Goal: Communication & Community: Ask a question

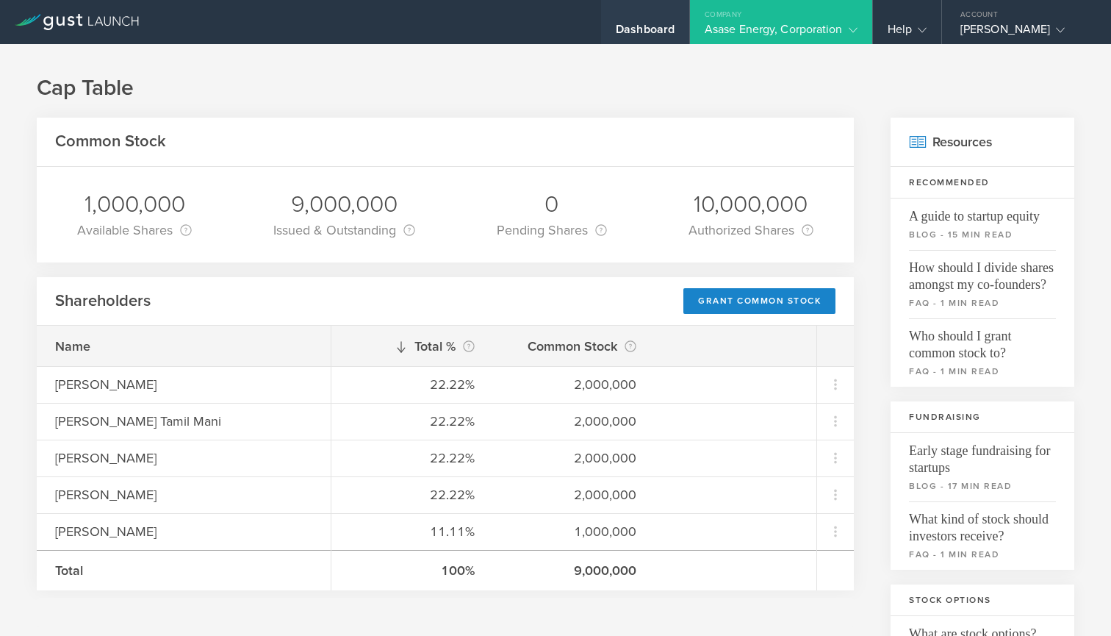
click at [623, 28] on div "Dashboard" at bounding box center [645, 33] width 59 height 22
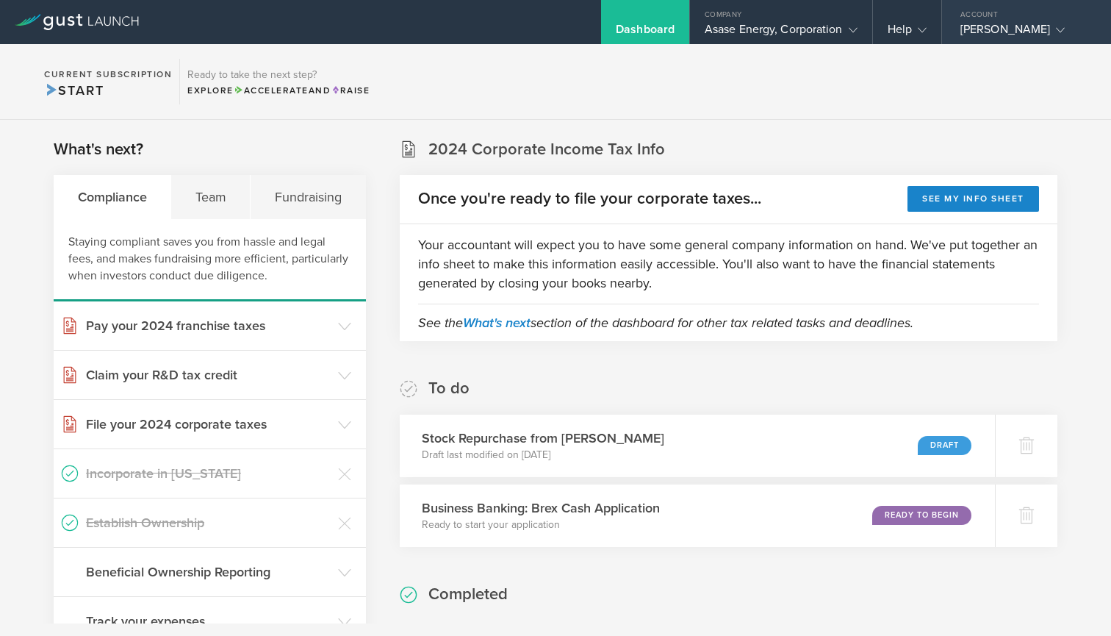
click at [658, 28] on icon at bounding box center [1060, 30] width 9 height 9
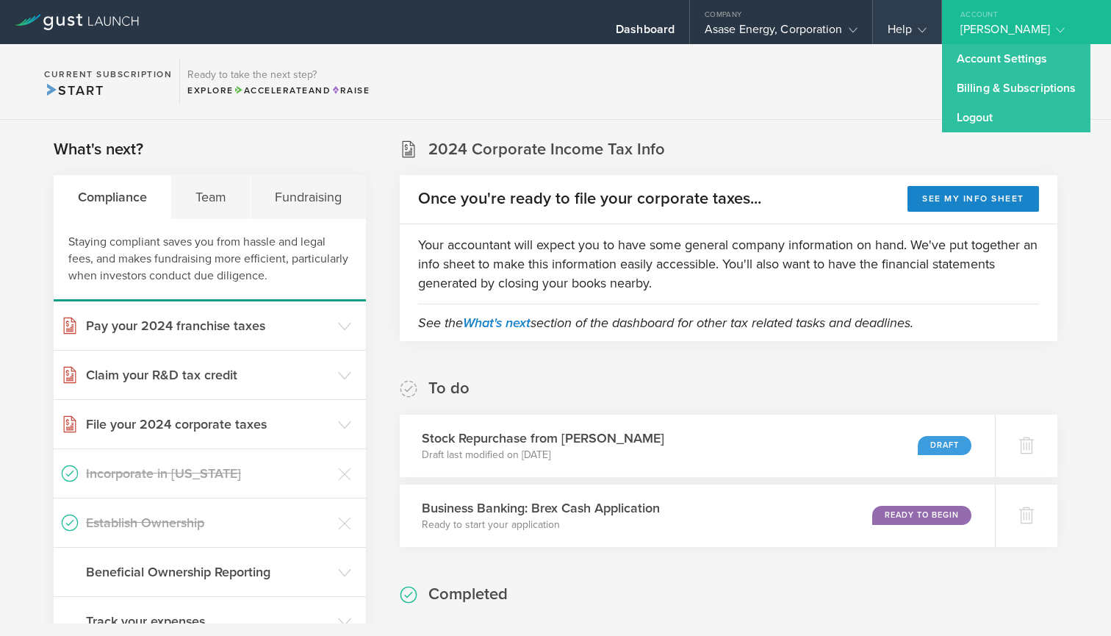
click at [658, 25] on gust-icon at bounding box center [919, 29] width 15 height 15
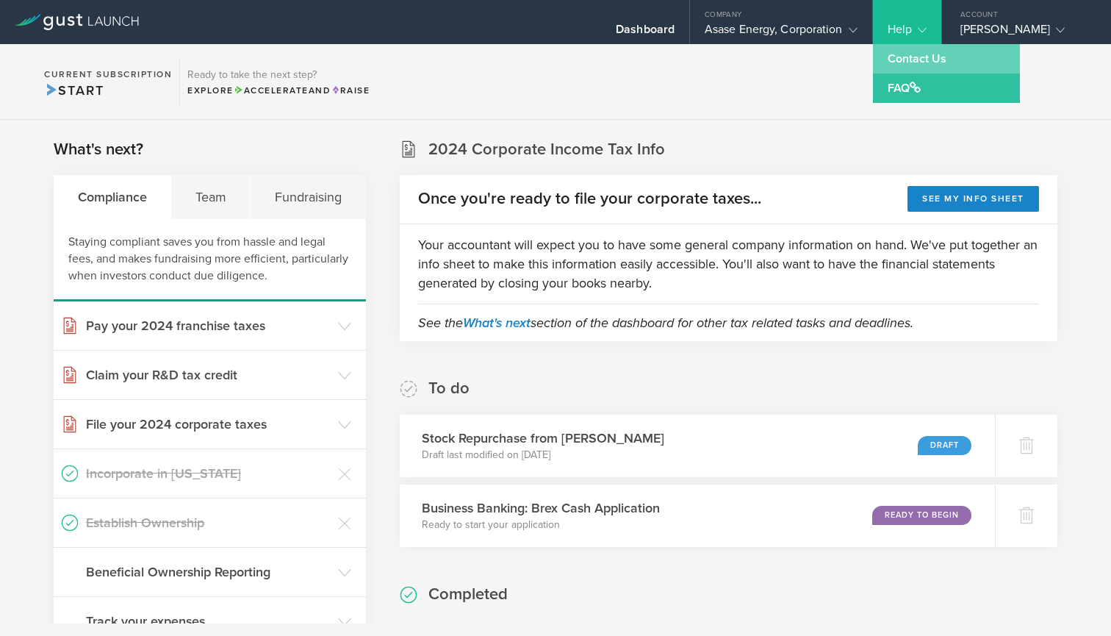
click at [658, 60] on link "Contact Us" at bounding box center [946, 58] width 147 height 29
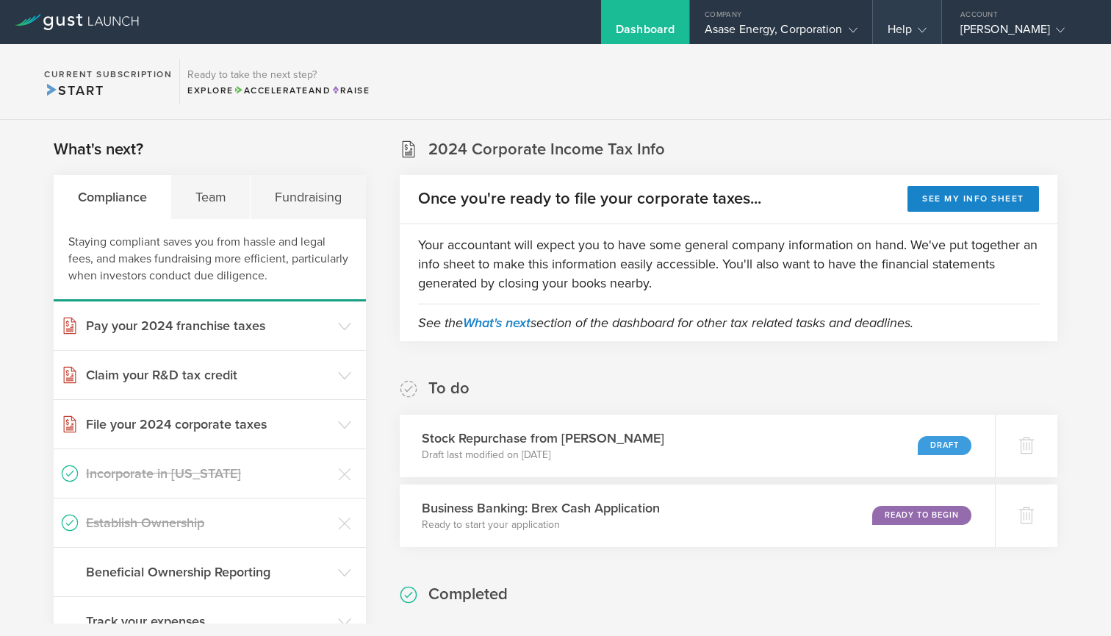
click at [658, 32] on gust-icon at bounding box center [919, 29] width 15 height 15
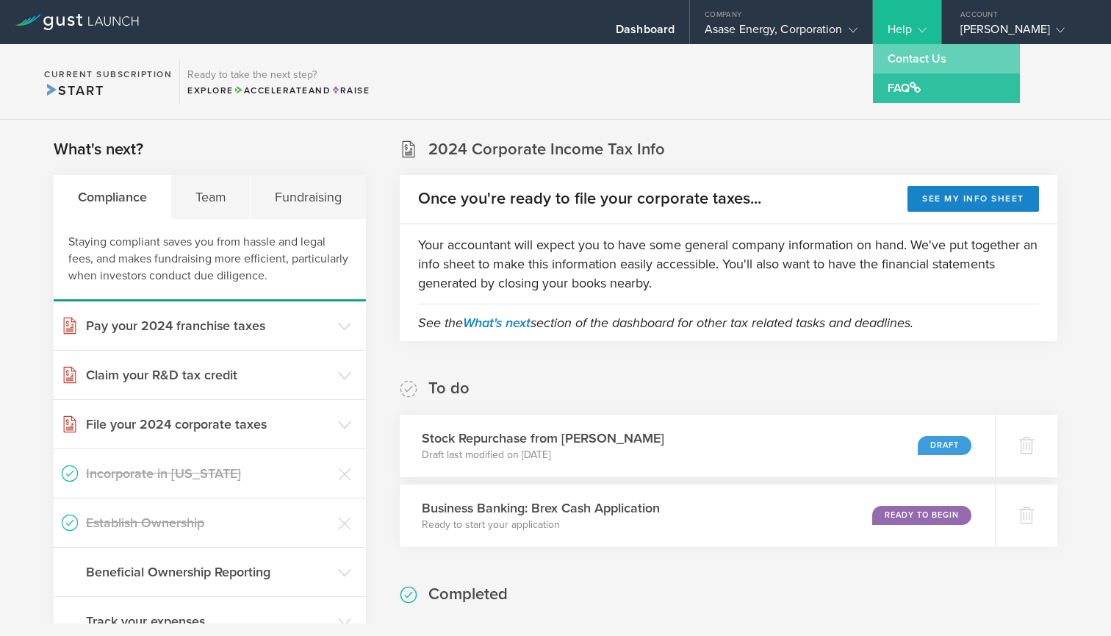
click at [658, 54] on link "Contact Us" at bounding box center [946, 58] width 147 height 29
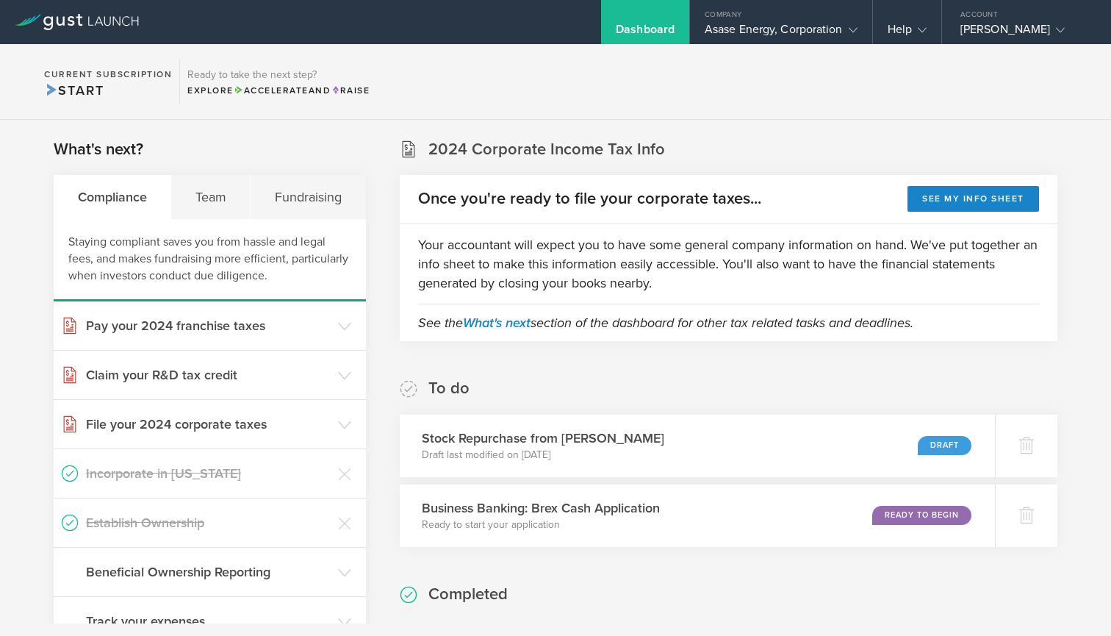
click at [641, 24] on div "Dashboard" at bounding box center [645, 33] width 59 height 22
click at [658, 27] on icon at bounding box center [853, 30] width 9 height 9
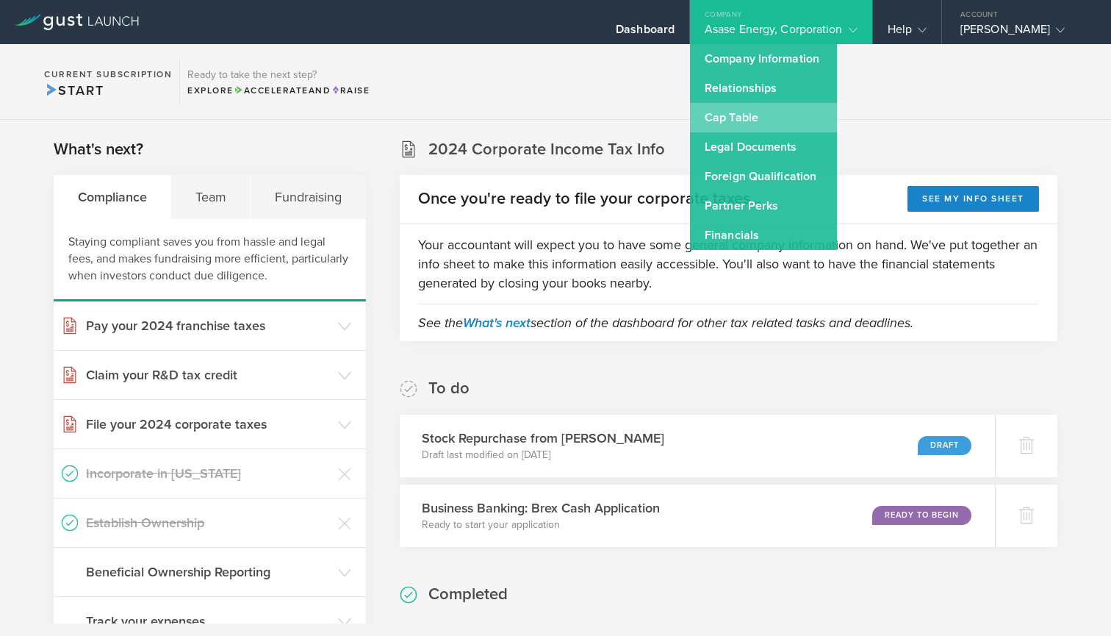
click at [658, 118] on link "Cap Table" at bounding box center [763, 117] width 147 height 29
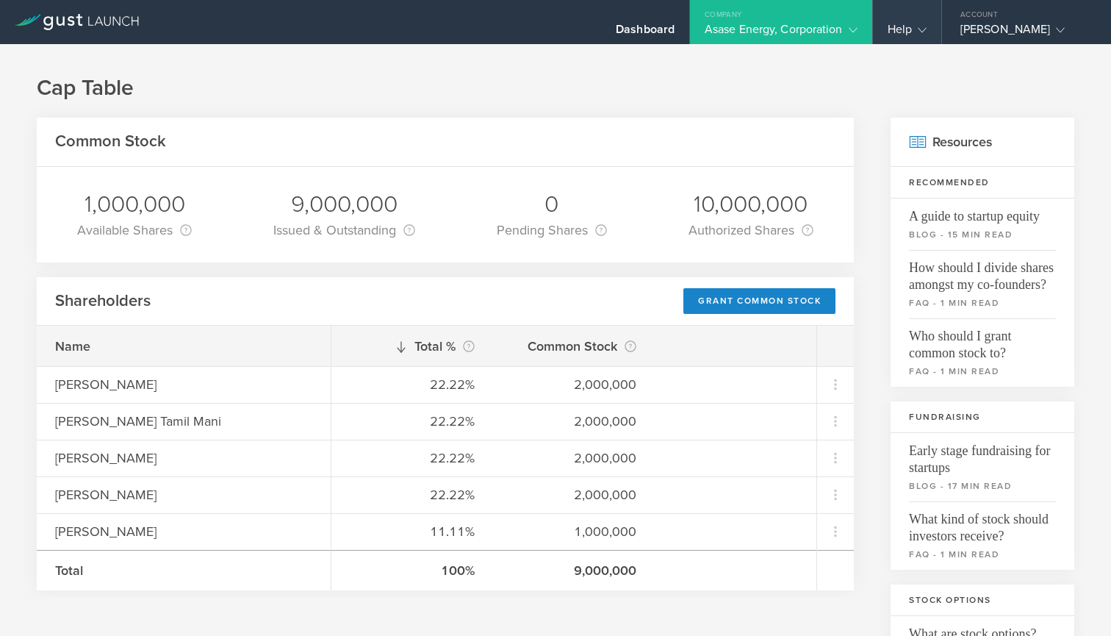
click at [658, 26] on icon at bounding box center [922, 30] width 9 height 9
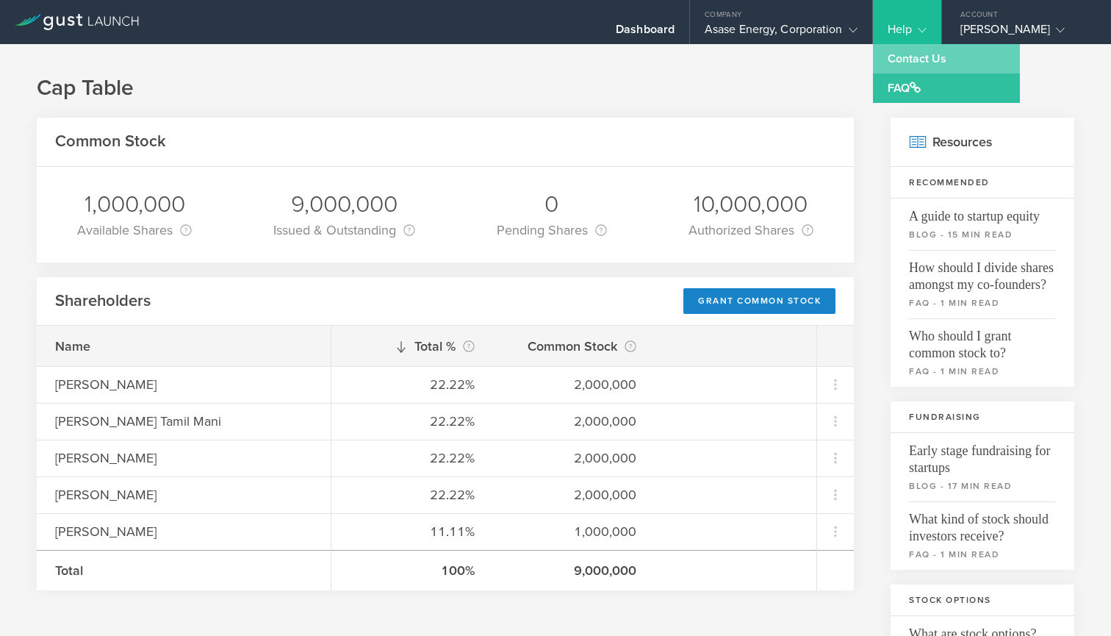
click at [658, 55] on link "Contact Us" at bounding box center [946, 58] width 147 height 29
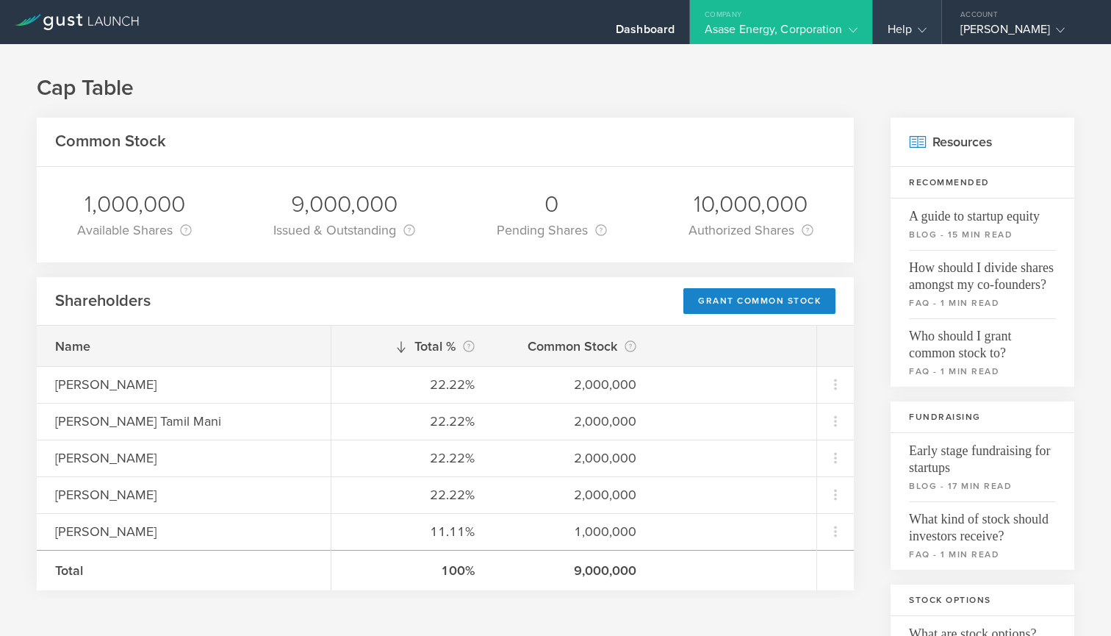
click at [658, 27] on div "Help" at bounding box center [907, 22] width 68 height 44
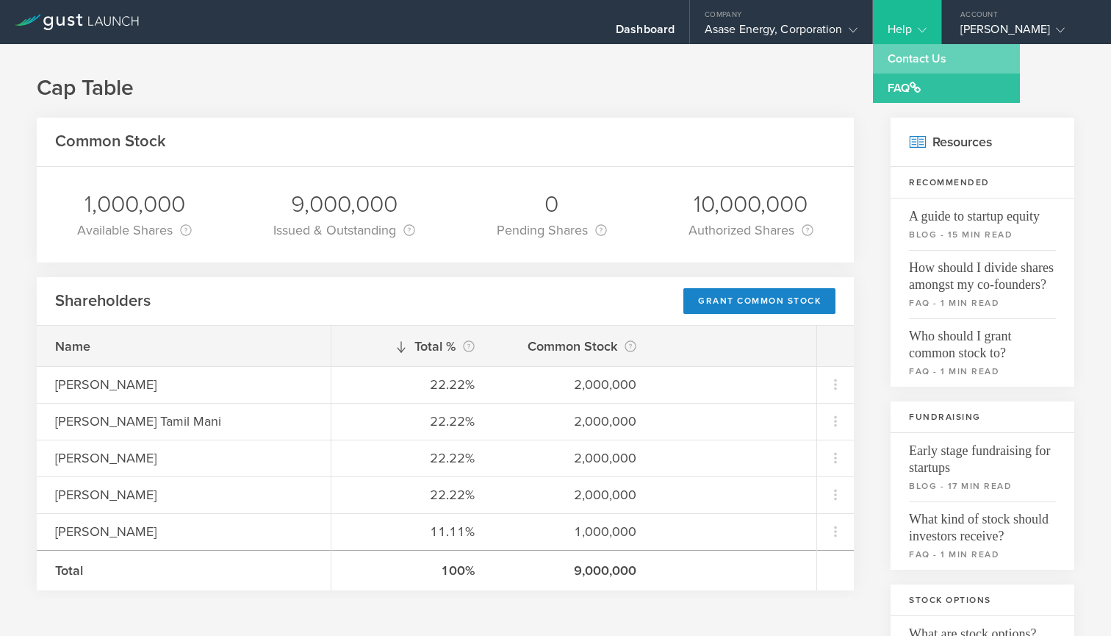
click at [658, 57] on link "Contact Us" at bounding box center [946, 58] width 147 height 29
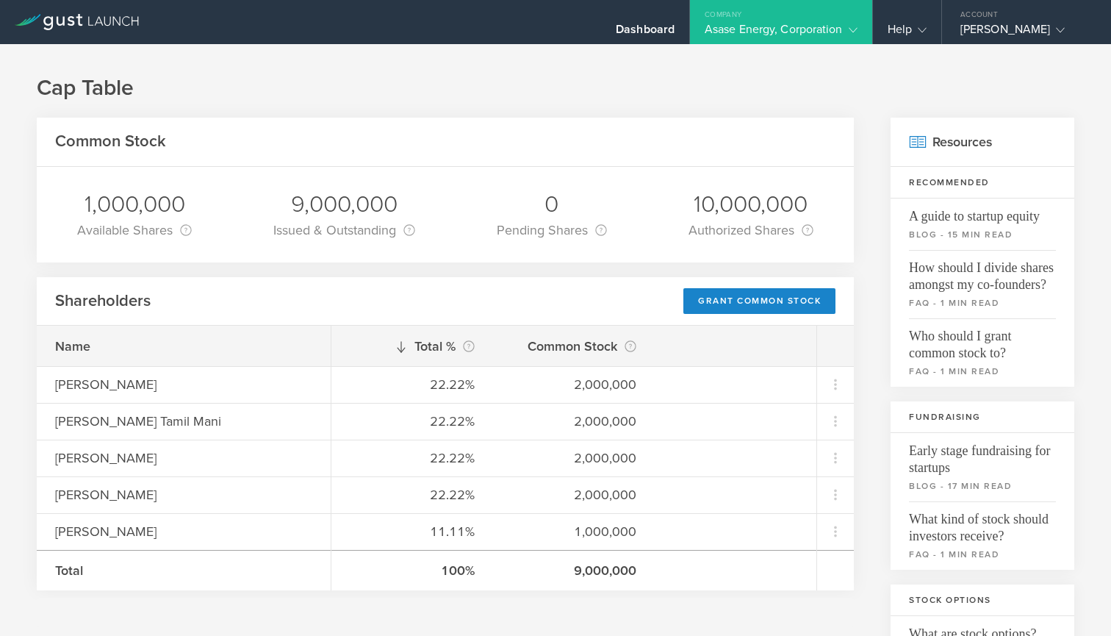
click at [101, 17] on icon at bounding box center [77, 22] width 124 height 16
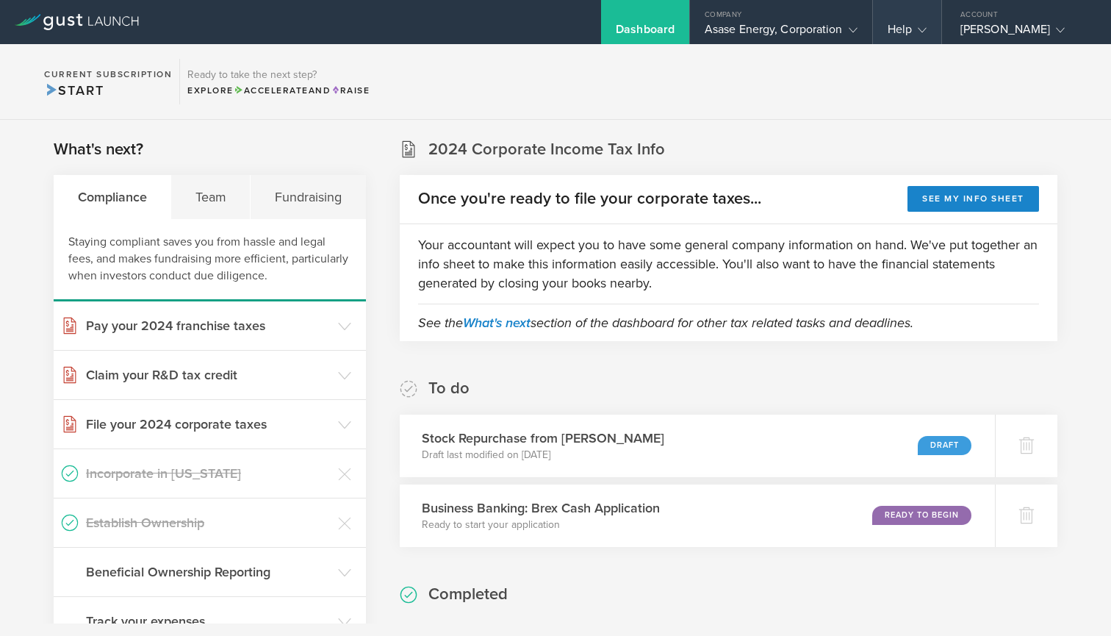
click at [658, 26] on icon at bounding box center [922, 30] width 9 height 9
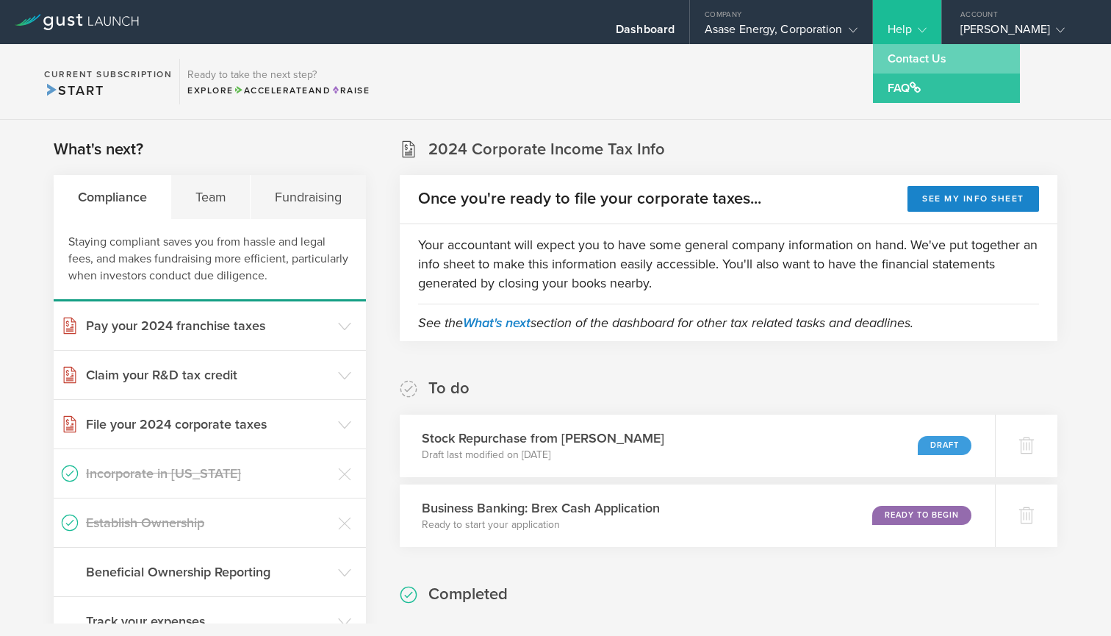
click at [658, 55] on link "Contact Us" at bounding box center [946, 58] width 147 height 29
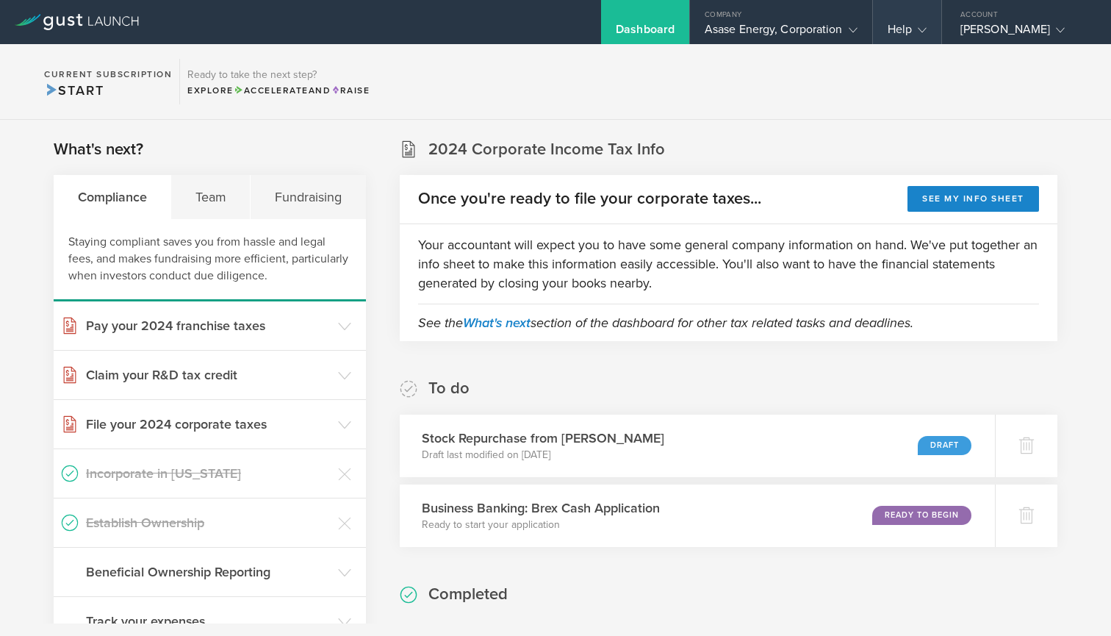
click at [658, 24] on div "Help" at bounding box center [907, 33] width 39 height 22
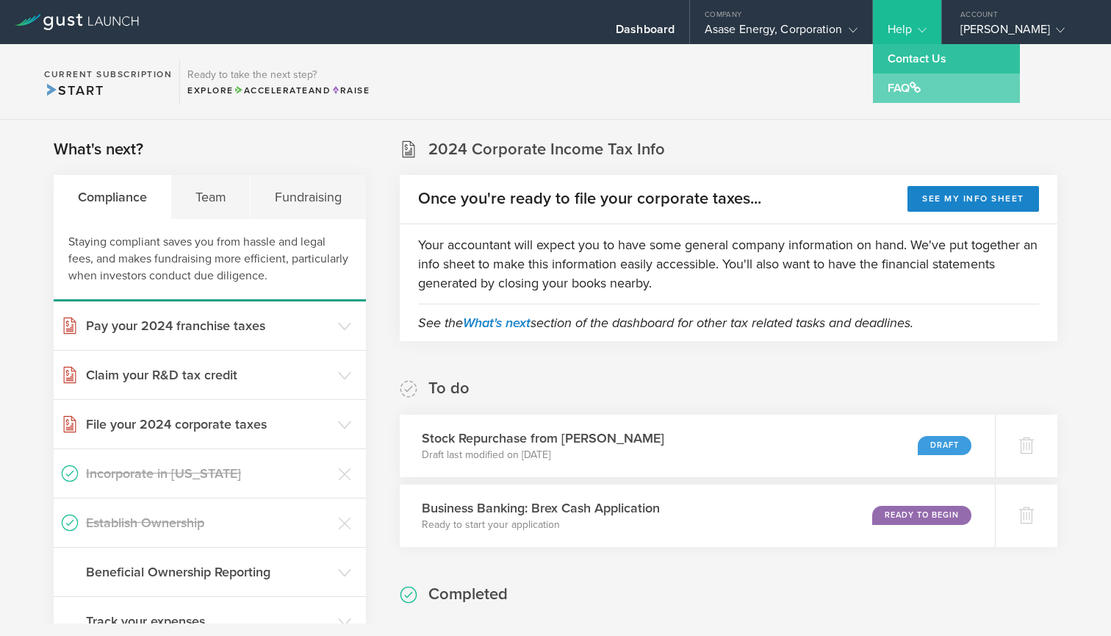
click at [658, 87] on link "FAQ" at bounding box center [946, 87] width 147 height 29
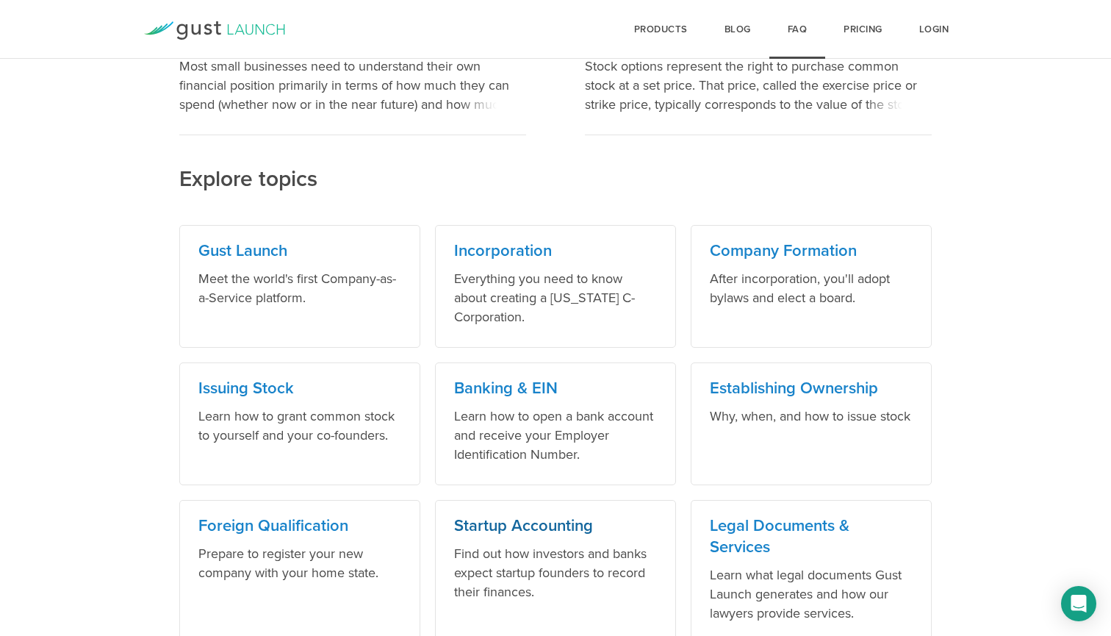
scroll to position [564, 0]
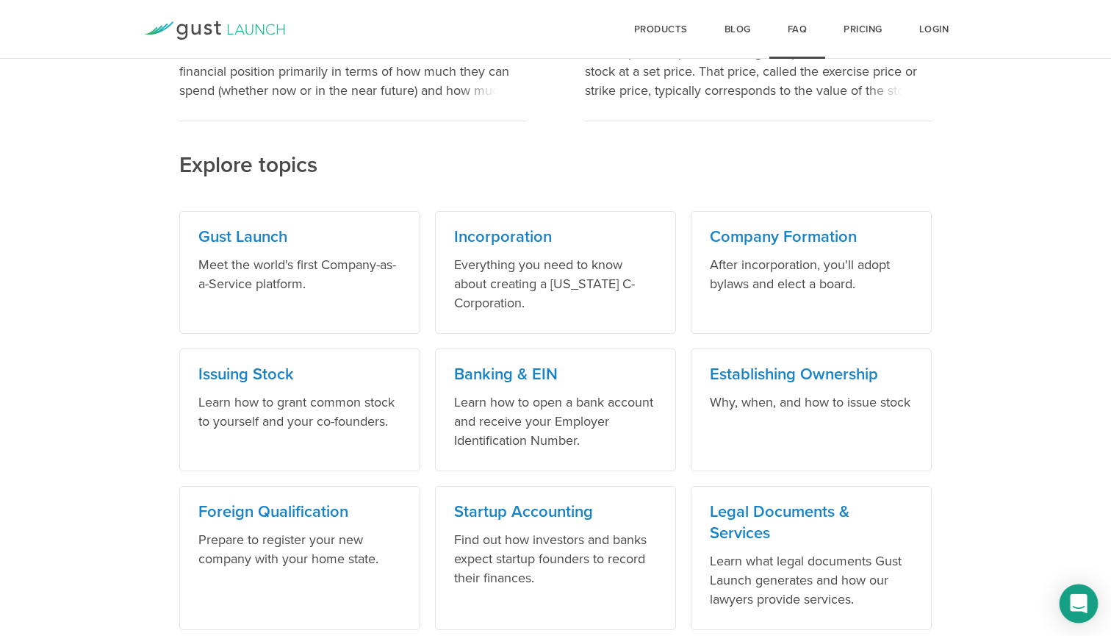
click at [1082, 600] on icon "Open Intercom Messenger" at bounding box center [1078, 603] width 17 height 19
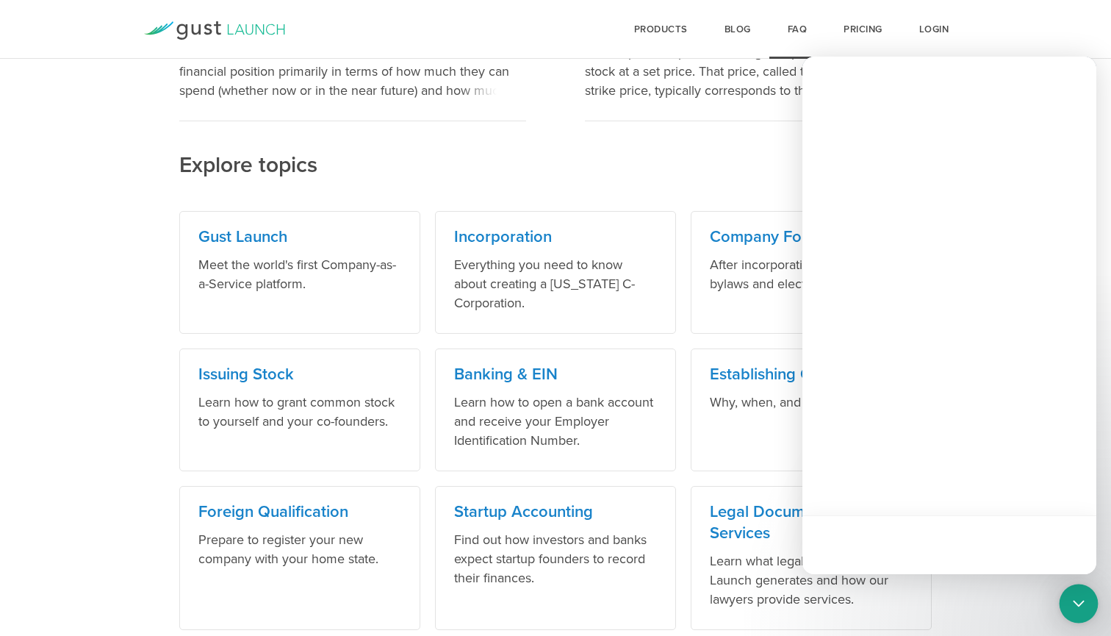
scroll to position [0, 0]
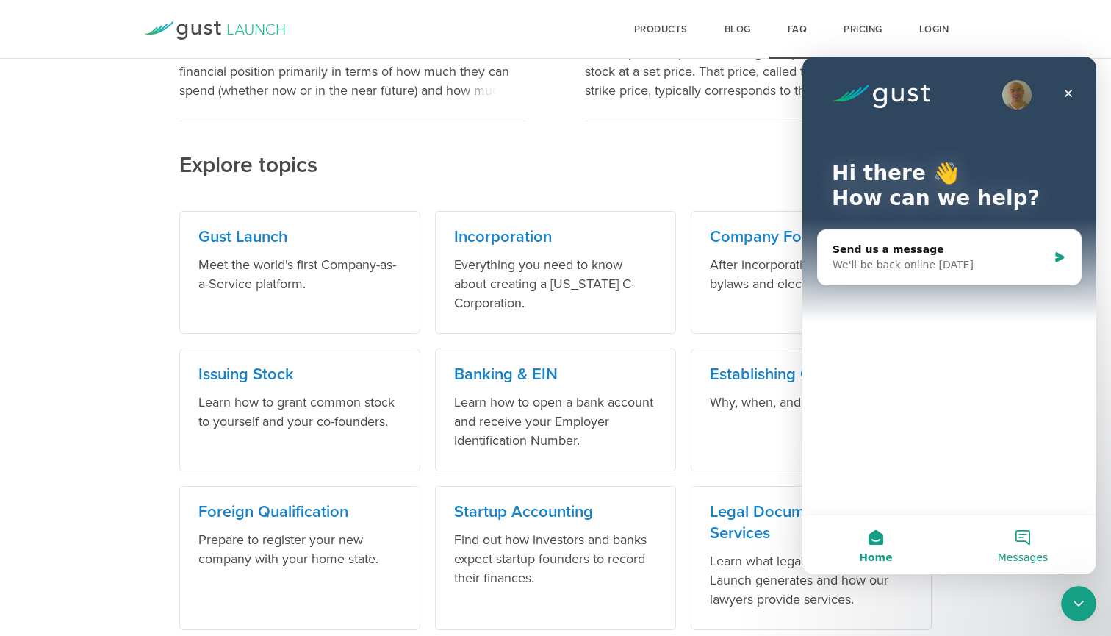
click at [1022, 538] on button "Messages" at bounding box center [1023, 544] width 147 height 59
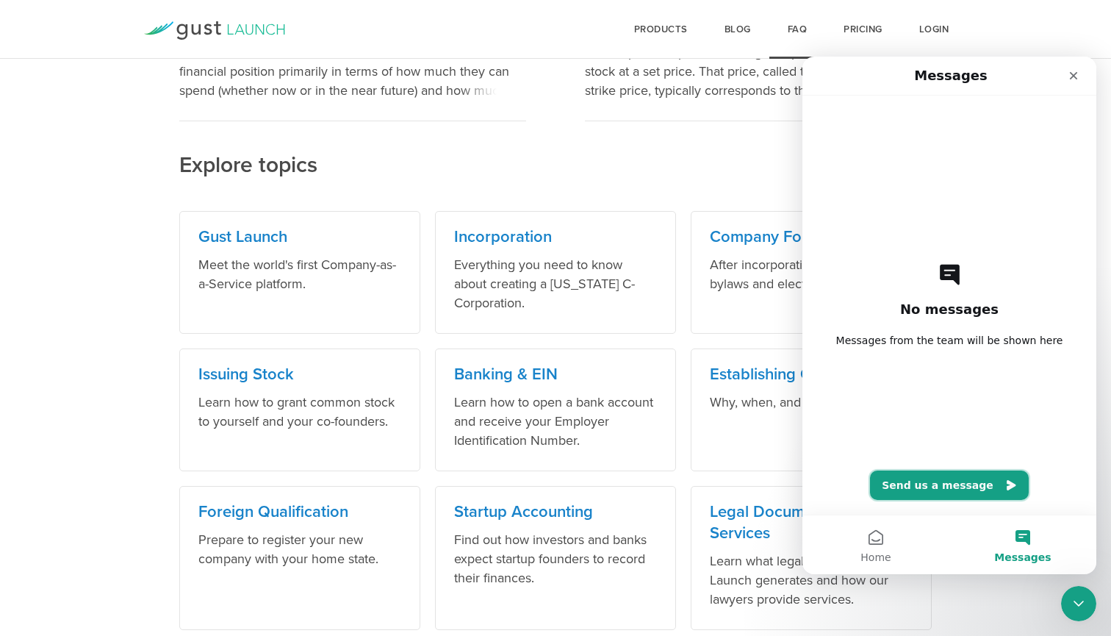
click at [964, 486] on button "Send us a message" at bounding box center [949, 484] width 159 height 29
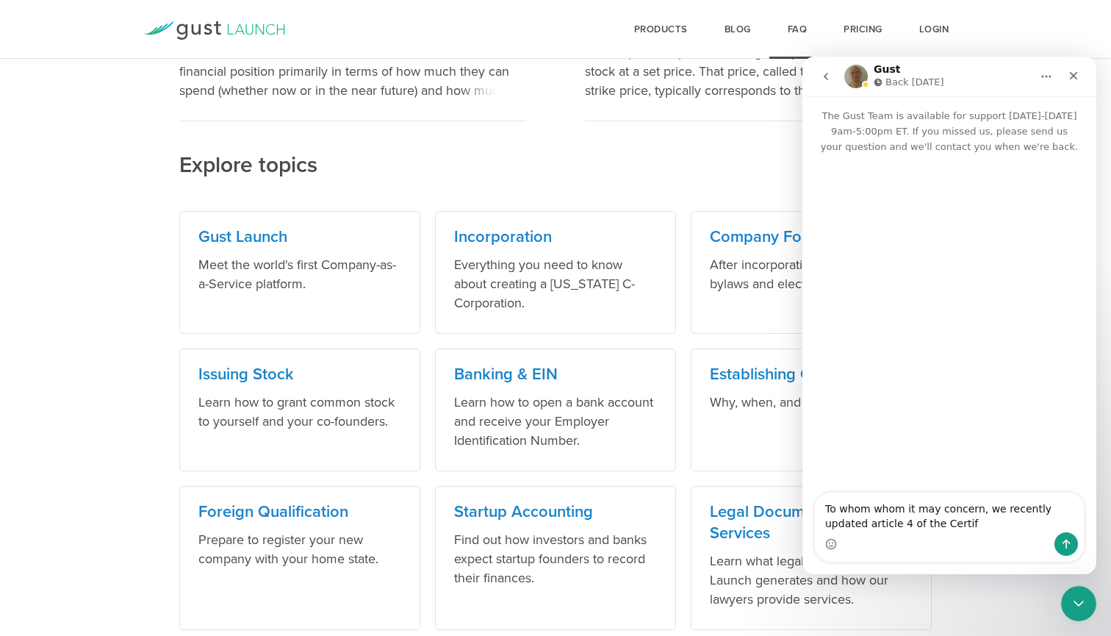
click at [1048, 511] on textarea "To whom whom it may concern, we recently updated article 4 of the Certif" at bounding box center [949, 512] width 269 height 40
click at [986, 520] on textarea "To whom whom it may concern, we recently amended article 4 of the Certif" at bounding box center [949, 512] width 269 height 40
click at [913, 523] on textarea "To whom whom it may concern, we recently amended article 4 of the Certificate o…" at bounding box center [949, 497] width 269 height 69
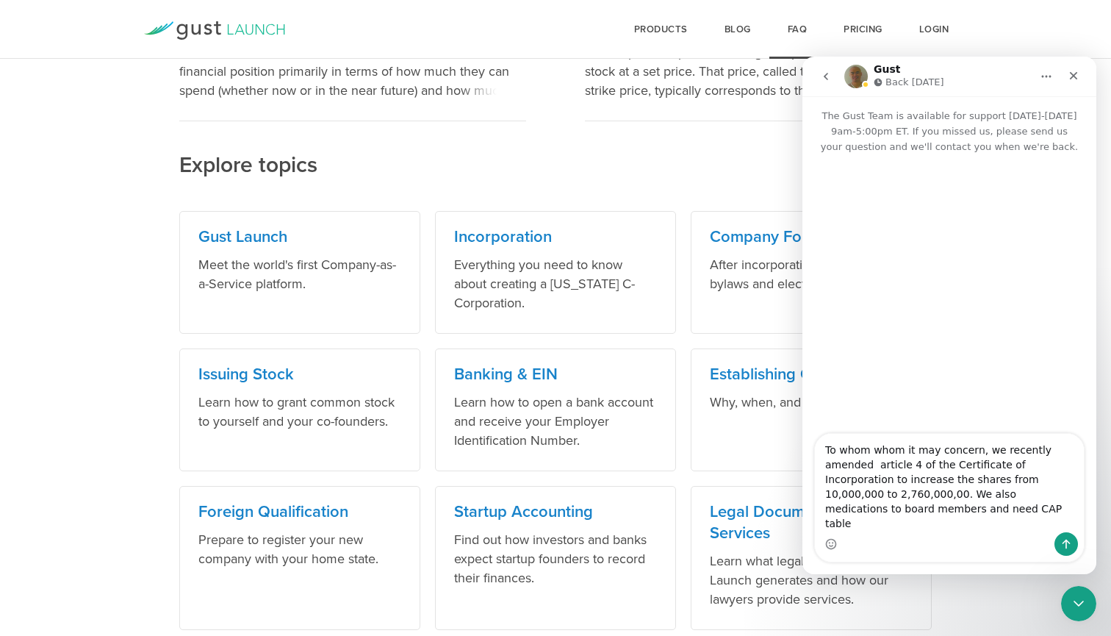
click at [920, 522] on textarea "To whom whom it may concern, we recently amended article 4 of the Certificate o…" at bounding box center [949, 483] width 269 height 98
click at [946, 525] on textarea "To whom whom it may concern, we recently amended article 4 of the Certificate o…" at bounding box center [949, 483] width 269 height 98
click at [974, 528] on textarea "To whom whom it may concern, we recently amended article 4 of the Certificate o…" at bounding box center [949, 483] width 269 height 98
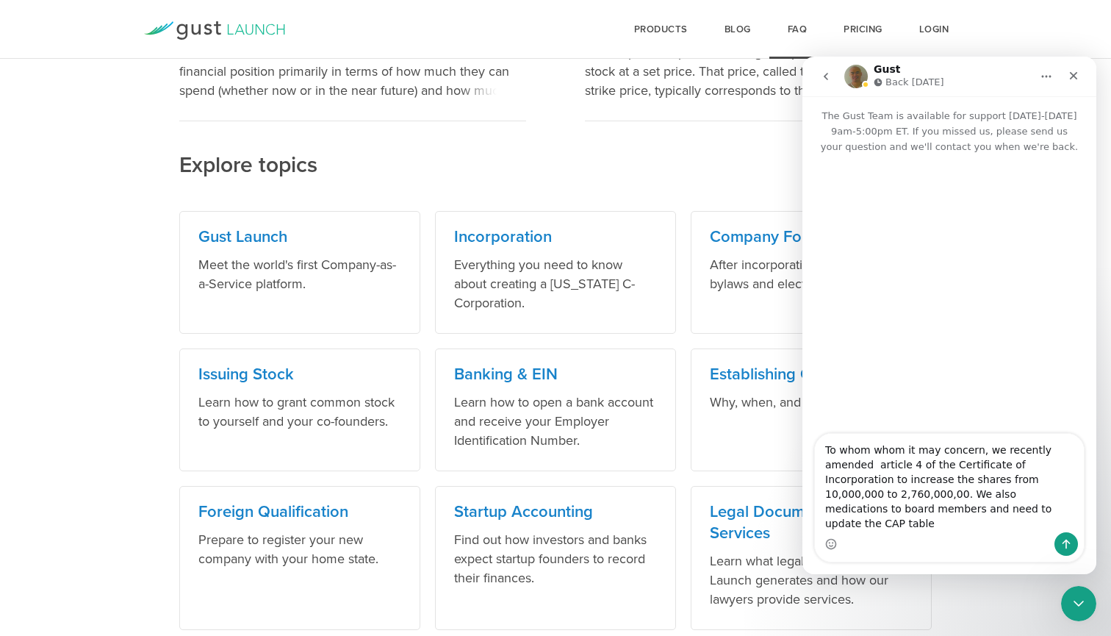
click at [1055, 524] on textarea "To whom whom it may concern, we recently amended article 4 of the Certificate o…" at bounding box center [949, 483] width 269 height 98
click at [852, 438] on textarea "To whom whom it may concern, we recently amended article 4 of the Certificate o…" at bounding box center [949, 474] width 269 height 116
click at [887, 480] on textarea "To whom it may concern, we recently amended article 4 of the Certificate of Inc…" at bounding box center [949, 475] width 269 height 113
click at [936, 482] on textarea "To whom it may concern, we recently amended article 4 of the Certificate of Inc…" at bounding box center [949, 475] width 269 height 113
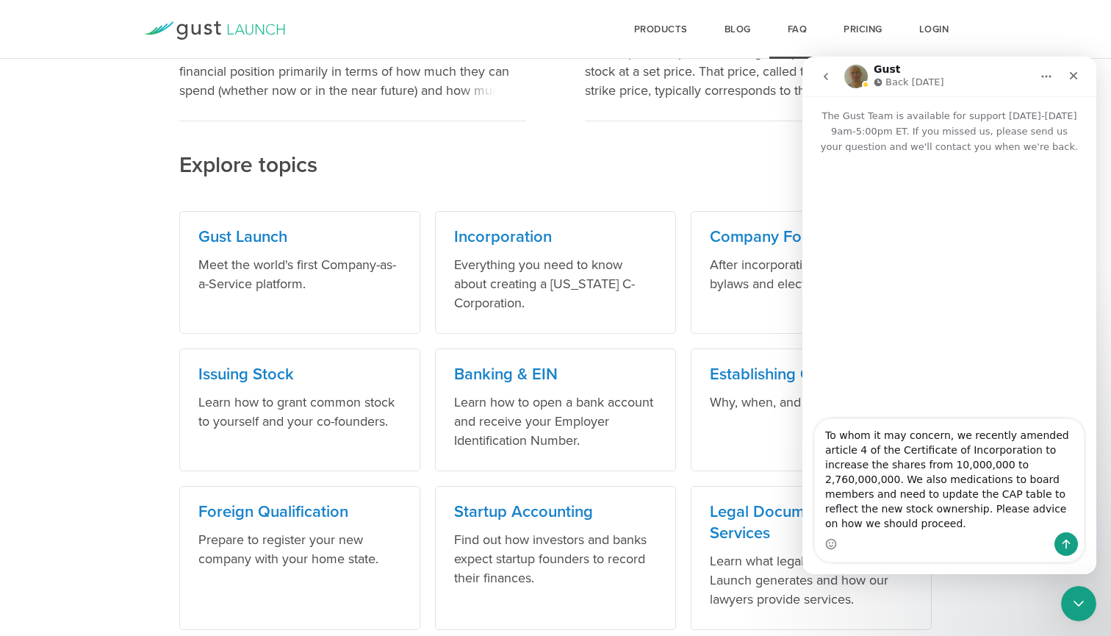
drag, startPoint x: 936, startPoint y: 482, endPoint x: 953, endPoint y: 478, distance: 18.2
click at [953, 478] on textarea "To whom it may concern, we recently amended article 4 of the Certificate of Inc…" at bounding box center [949, 475] width 269 height 113
click at [943, 476] on textarea "To whom it may concern, we recently amended article 4 of the Certificate of Inc…" at bounding box center [949, 475] width 269 height 113
click at [983, 480] on textarea "To whom it may concern, we recently amended article 4 of the Certificate of Inc…" at bounding box center [949, 475] width 269 height 113
click at [992, 481] on textarea "To whom it may concern, we recently amended article 4 of the Certificate of Inc…" at bounding box center [949, 475] width 269 height 113
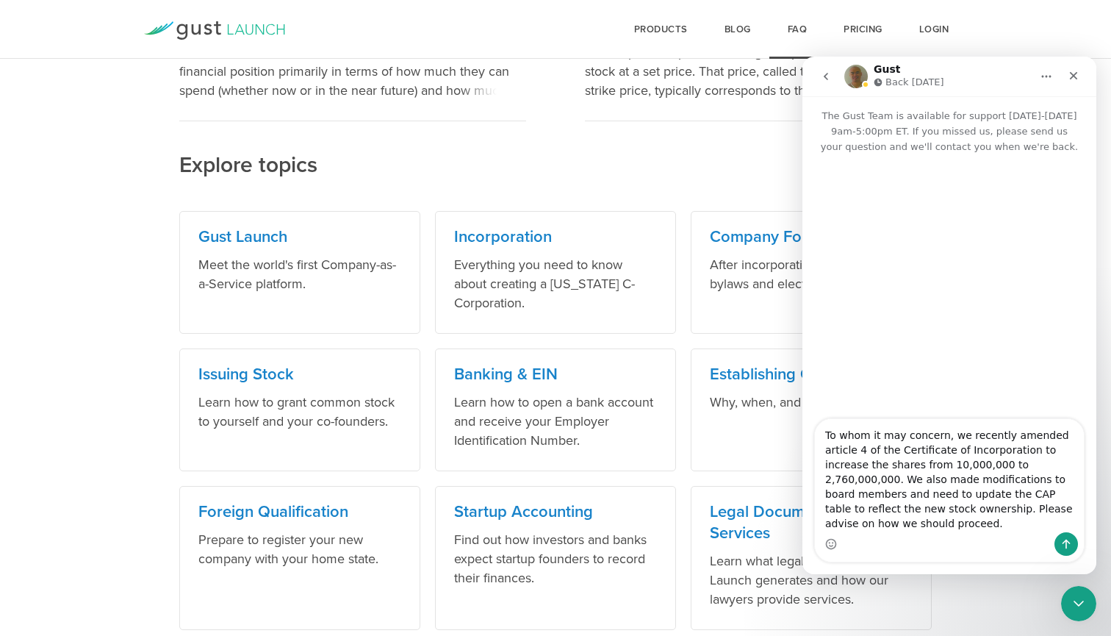
type textarea "To whom it may concern, we recently amended article 4 of the Certificate of Inc…"
click at [1067, 542] on icon "Send a message…" at bounding box center [1066, 544] width 12 height 12
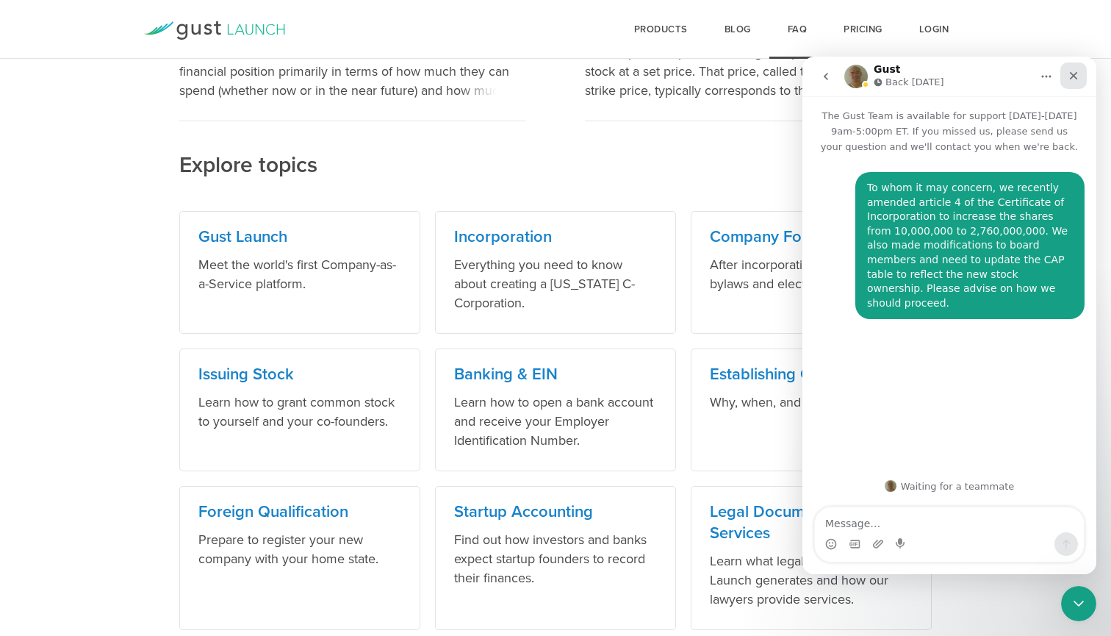
click at [1075, 75] on icon "Close" at bounding box center [1074, 76] width 8 height 8
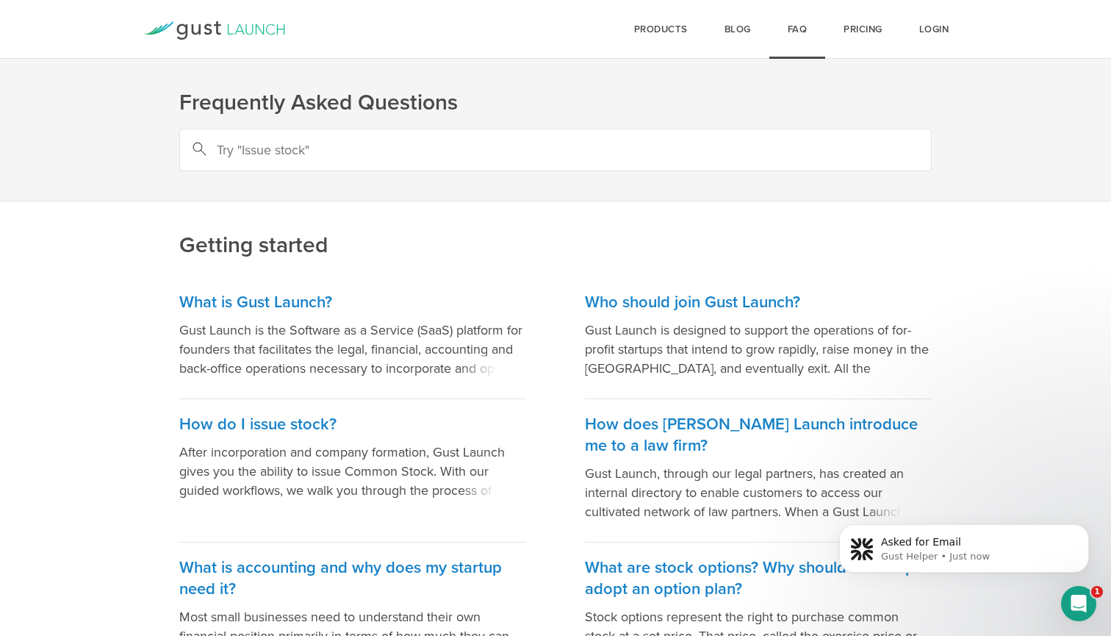
click at [246, 28] on icon at bounding box center [248, 29] width 7 height 10
